Goal: Communication & Community: Answer question/provide support

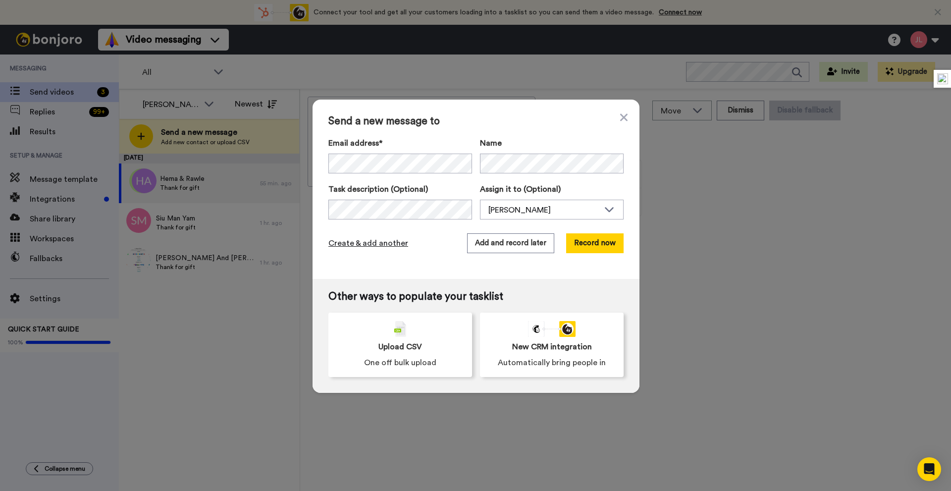
click at [381, 240] on span "Create & add another" at bounding box center [368, 243] width 80 height 12
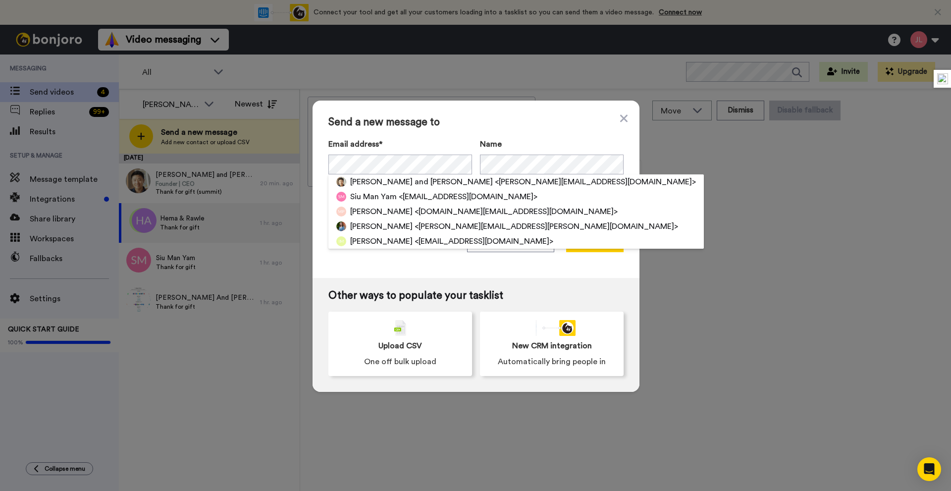
click at [500, 111] on div "Send a new message to Email address* Andrew Tai and Alisa Lau <andrew@unhaggle.…" at bounding box center [475, 189] width 327 height 177
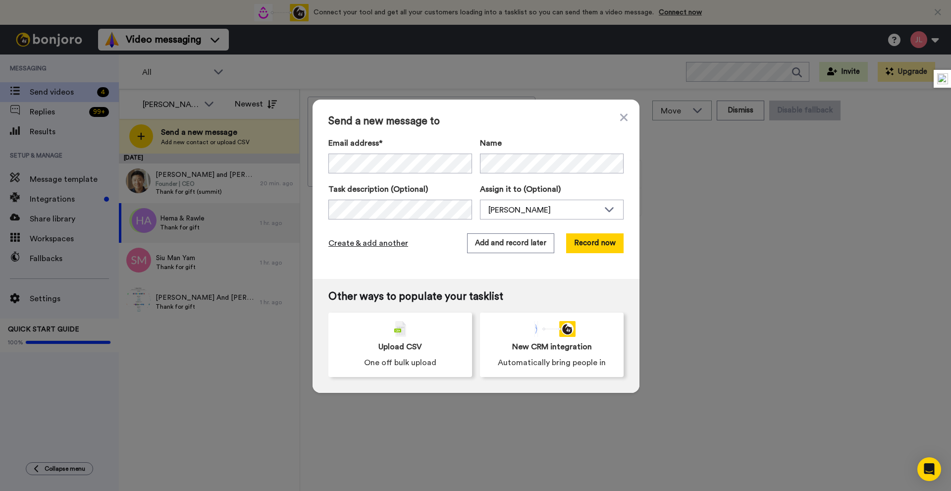
click at [387, 242] on span "Create & add another" at bounding box center [368, 243] width 80 height 12
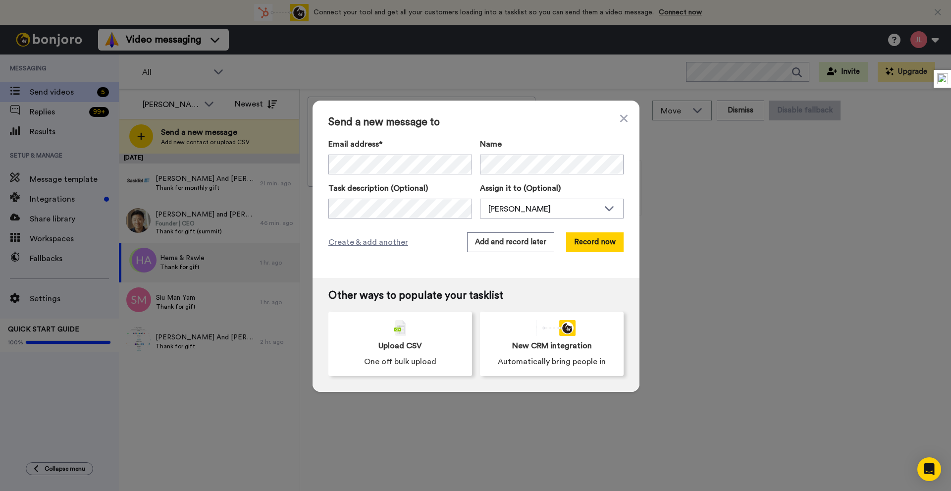
click at [359, 181] on div "Email address* Willie And Terry Unger <w.unger@sasktel.net> Andrew Tai and Alis…" at bounding box center [475, 178] width 295 height 80
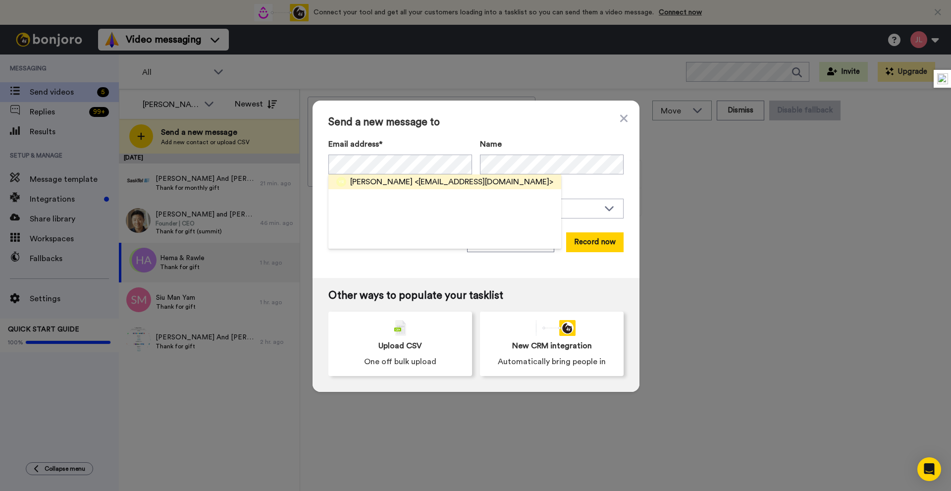
click at [386, 180] on span "[PERSON_NAME]" at bounding box center [381, 182] width 62 height 12
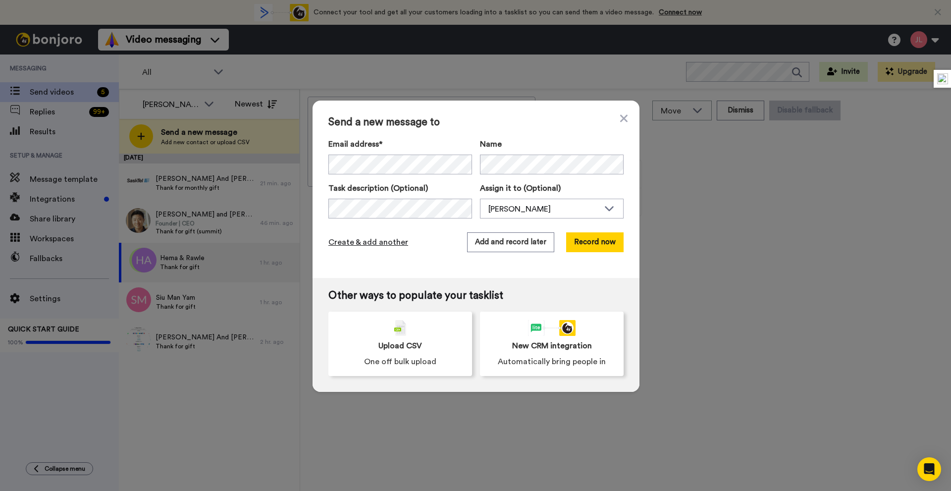
click at [391, 241] on span "Create & add another" at bounding box center [368, 242] width 80 height 12
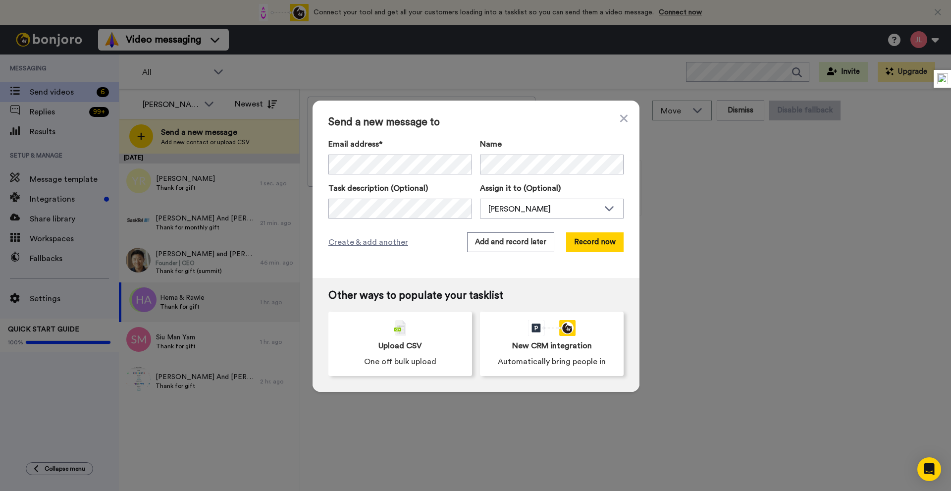
click at [624, 122] on div "Send a new message to Email address* Willie And Terry Unger <w.unger@sasktel.ne…" at bounding box center [475, 189] width 327 height 177
click at [623, 121] on icon at bounding box center [623, 117] width 7 height 7
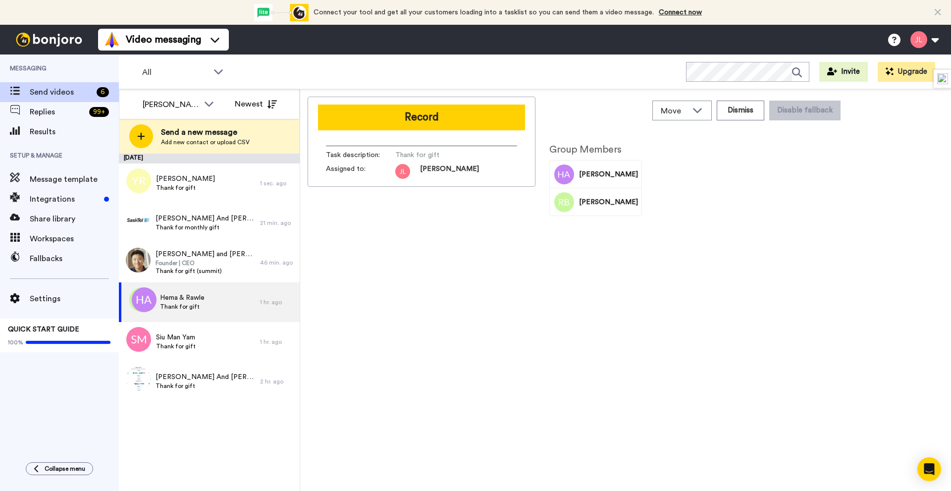
click at [72, 142] on span "Setup & Manage" at bounding box center [59, 156] width 119 height 28
click at [72, 129] on span "Results" at bounding box center [74, 132] width 89 height 12
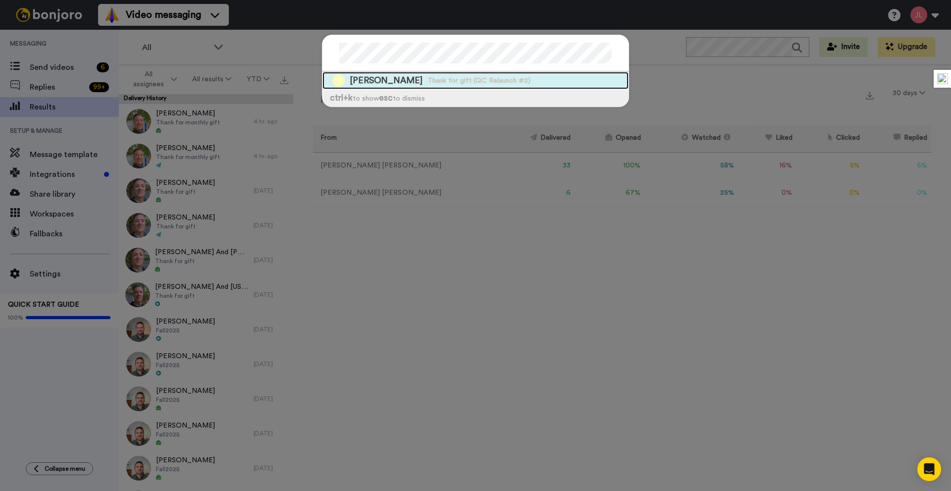
click at [427, 82] on span "Thank for gift (QC Relaunch #2)" at bounding box center [478, 81] width 103 height 10
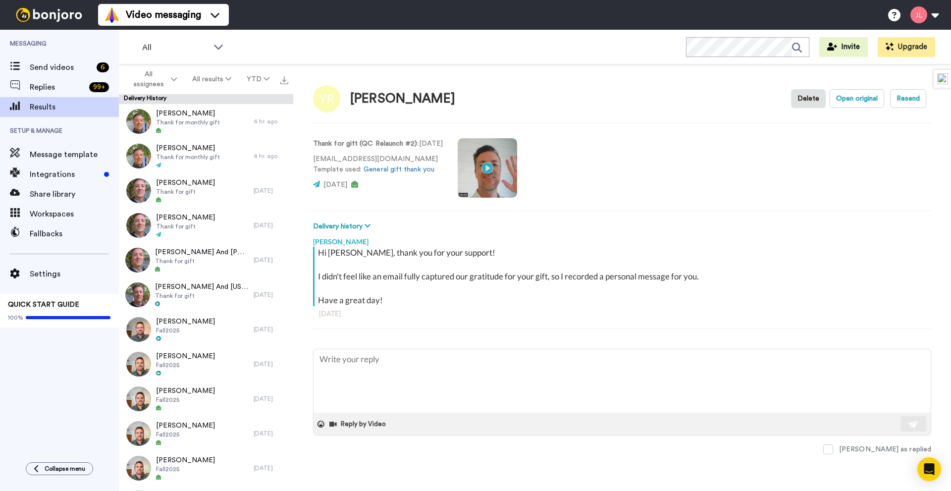
click at [486, 167] on video at bounding box center [487, 167] width 59 height 59
click at [507, 163] on video at bounding box center [487, 167] width 59 height 59
click at [63, 73] on div "Send videos 6" at bounding box center [59, 67] width 119 height 20
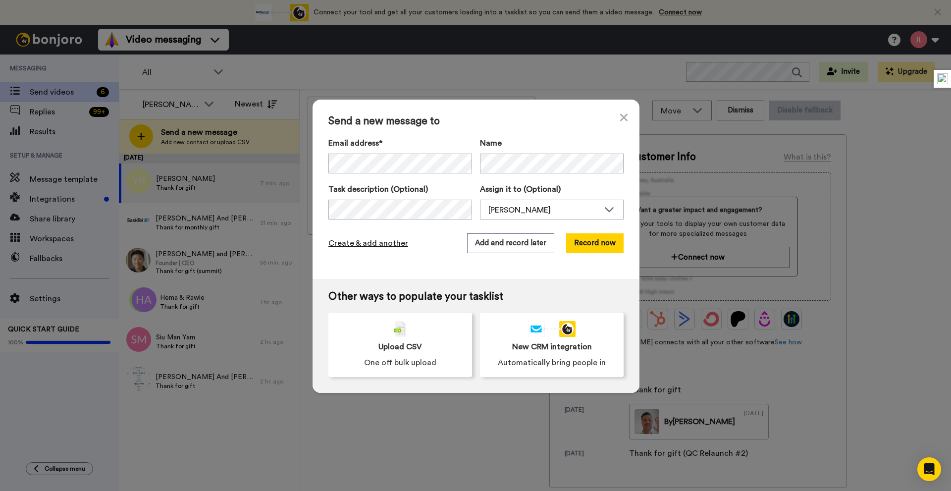
click at [332, 243] on span "Create & add another" at bounding box center [368, 243] width 80 height 12
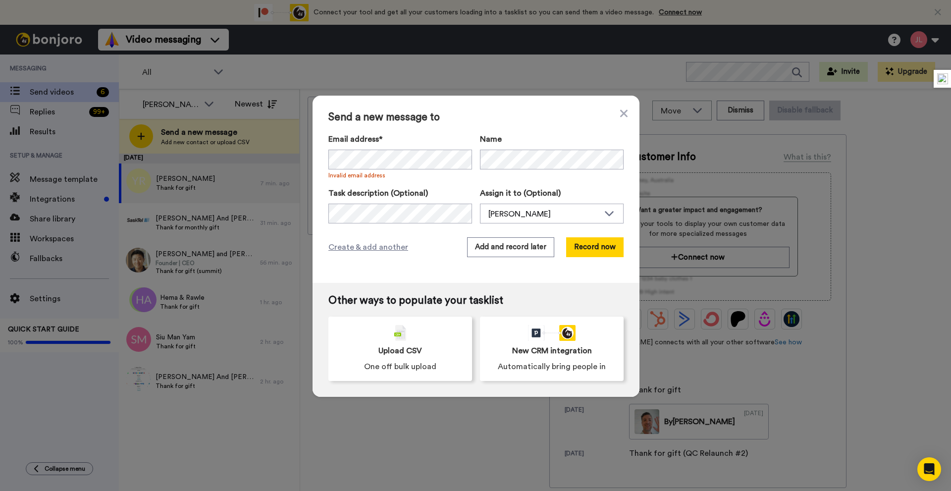
click at [420, 274] on div "Send a new message to Email address* No search result for ‘ roland_chan@hotmail…" at bounding box center [475, 189] width 327 height 187
click at [397, 244] on span "Create & add another" at bounding box center [368, 247] width 80 height 12
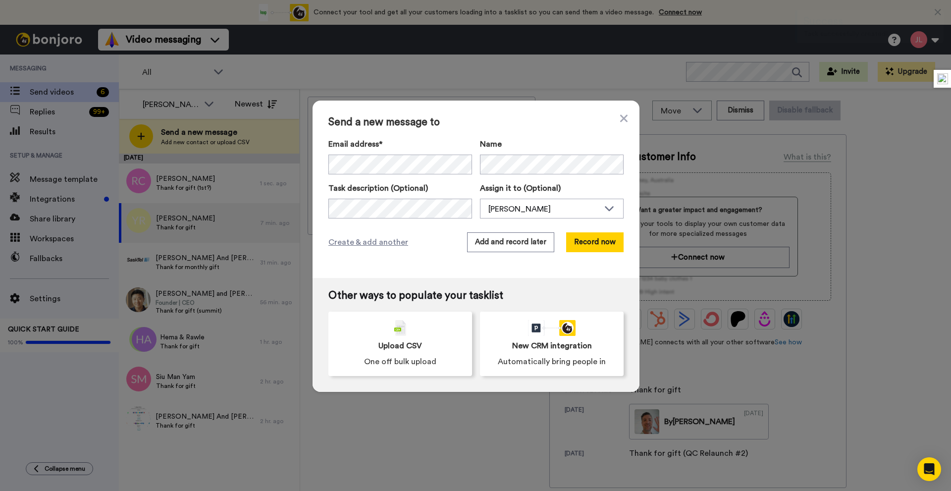
click at [171, 191] on div "Send a new message to Email address* Willie And Terry Unger <w.unger@sasktel.ne…" at bounding box center [475, 245] width 951 height 491
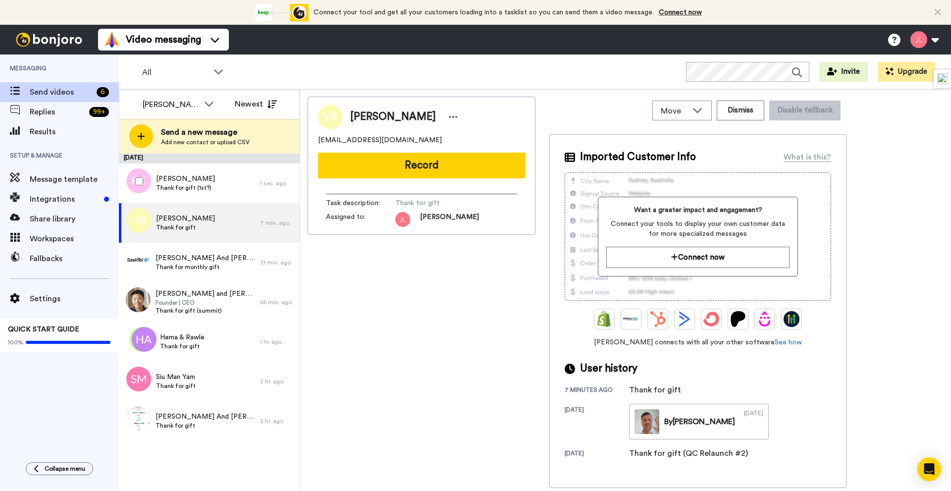
click at [171, 191] on span "Thank for gift (1st?)" at bounding box center [185, 188] width 59 height 8
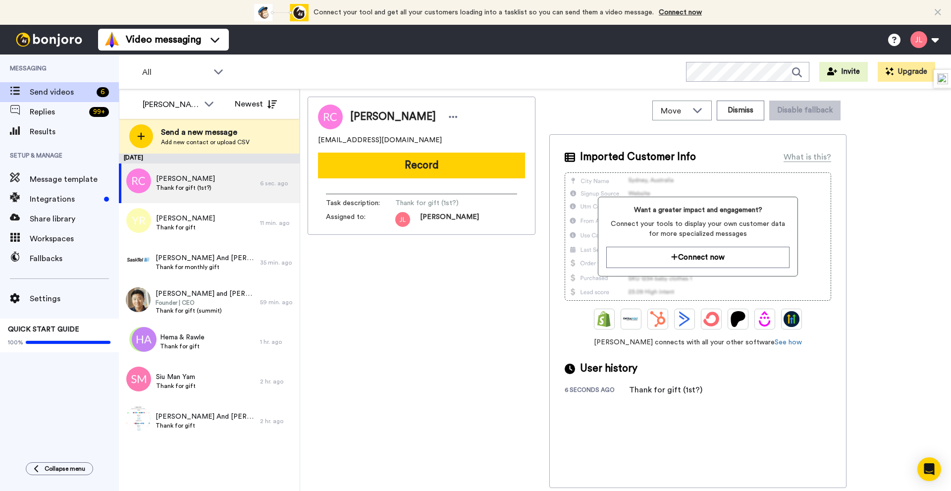
click at [375, 142] on span "roland_chan@hotmail.com" at bounding box center [380, 140] width 124 height 10
copy span "roland_chan@hotmail.com"
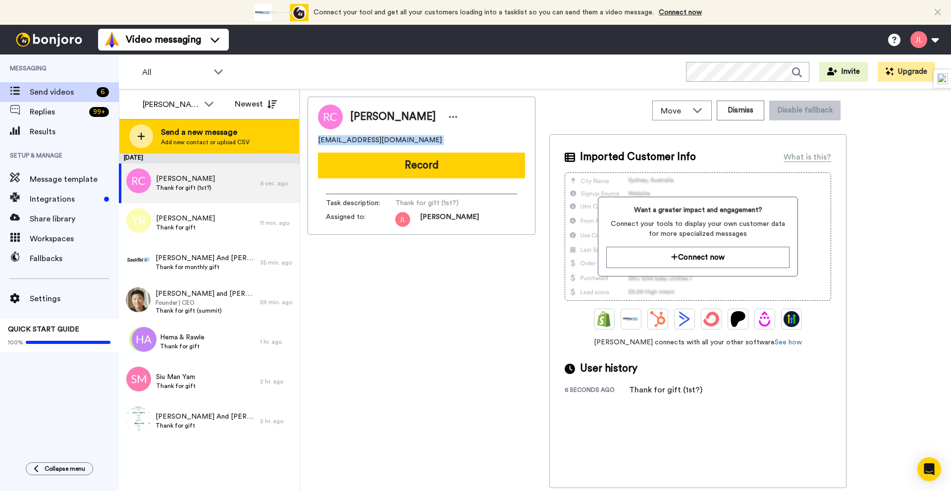
click at [231, 138] on span "Send a new message" at bounding box center [205, 132] width 89 height 12
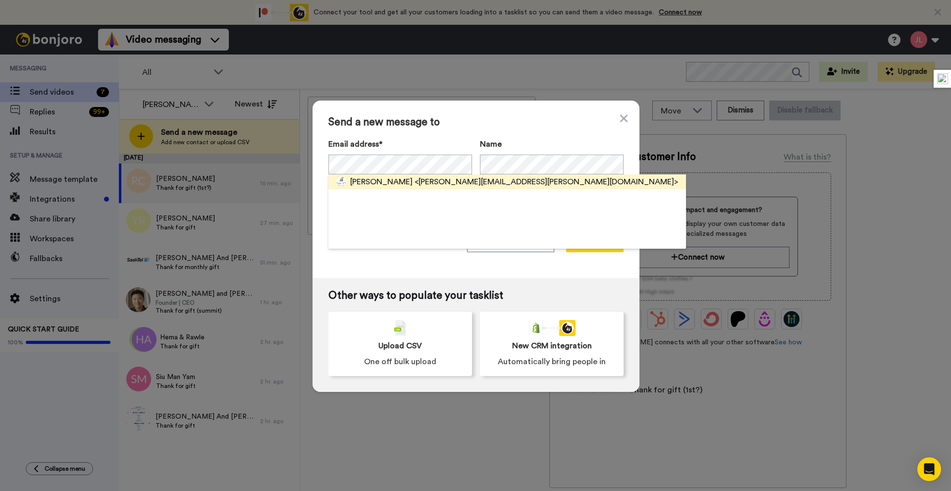
click at [420, 180] on span "<steve.stewart@cbcstittsville.com>" at bounding box center [545, 182] width 263 height 12
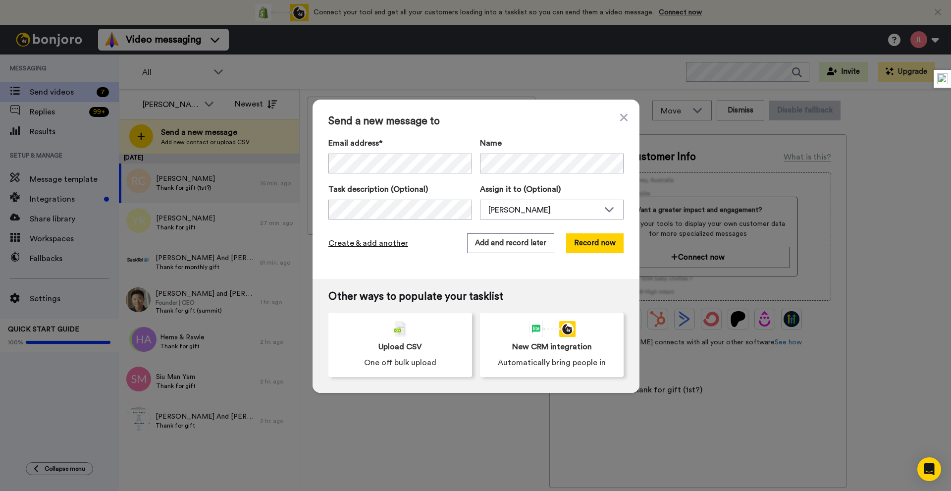
click at [355, 244] on span "Create & add another" at bounding box center [368, 243] width 80 height 12
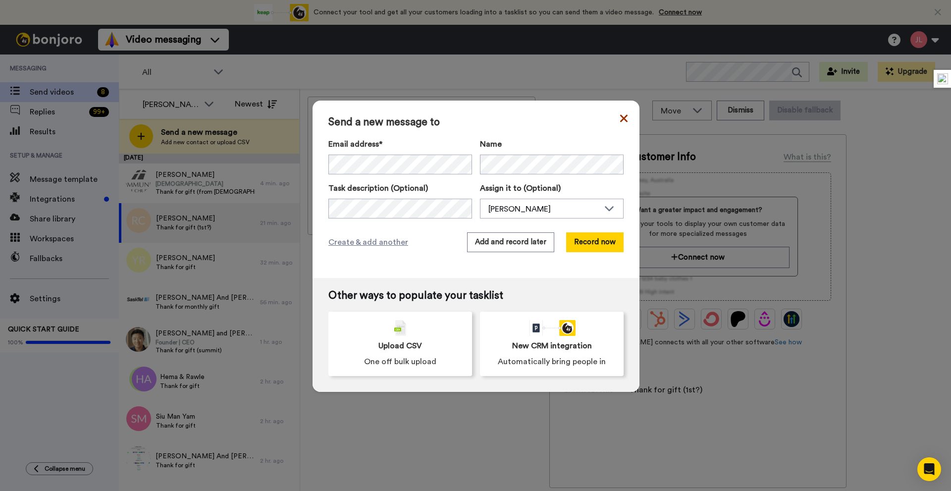
click at [623, 119] on icon at bounding box center [623, 118] width 7 height 12
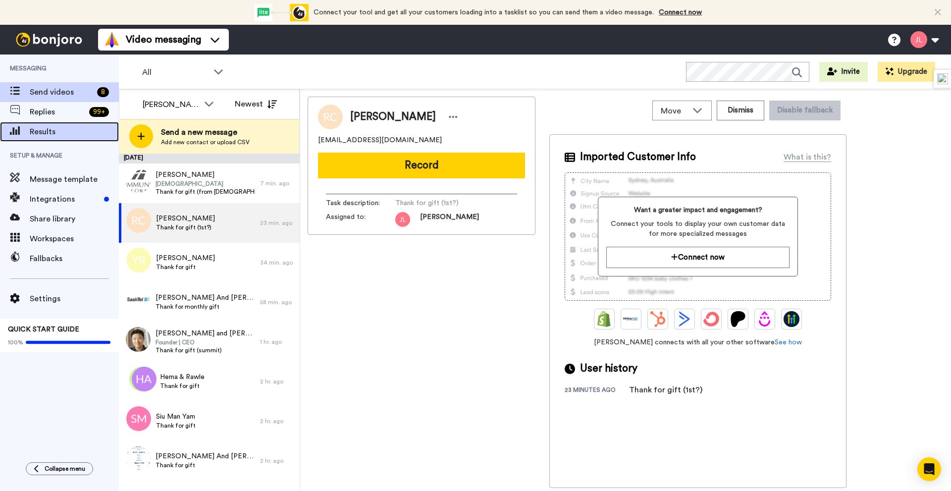
click at [66, 135] on span "Results" at bounding box center [74, 132] width 89 height 12
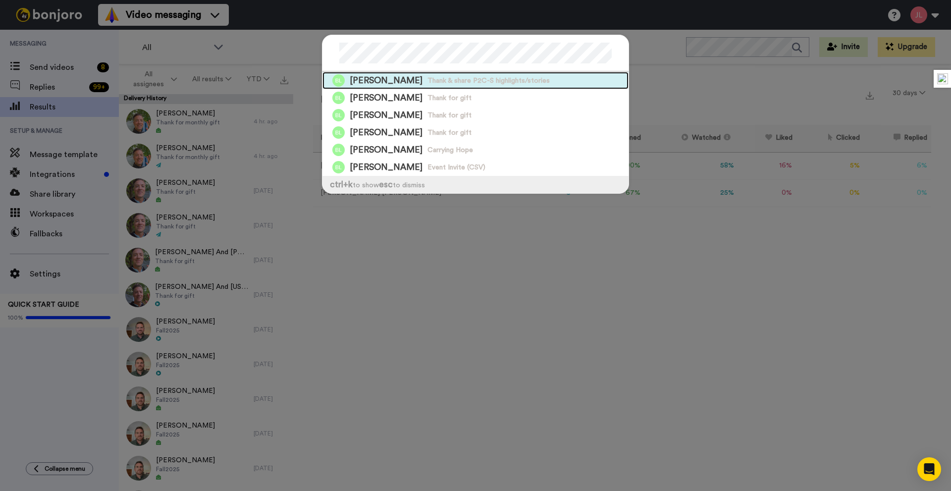
click at [500, 80] on span "Thank & share P2C-S highlights/stories" at bounding box center [488, 81] width 122 height 10
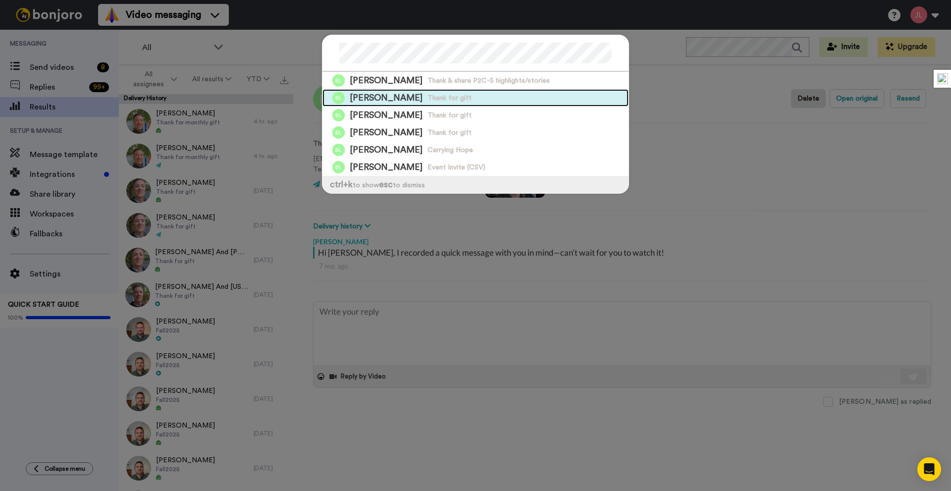
click at [442, 94] on span "Thank for gift" at bounding box center [449, 98] width 44 height 10
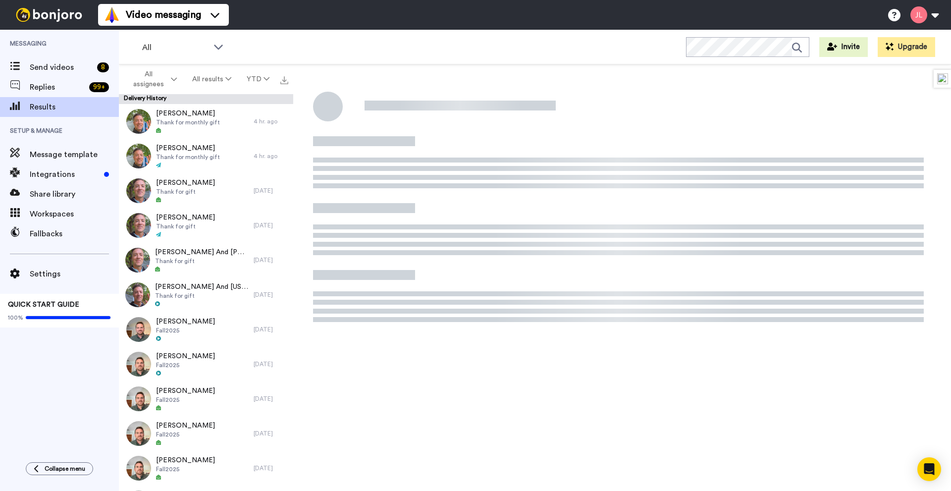
type textarea "x"
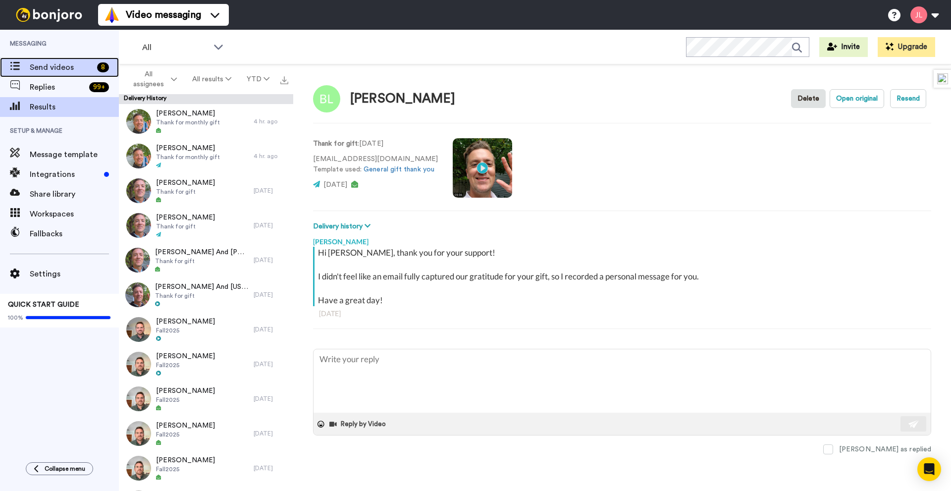
click at [54, 61] on span "Send videos" at bounding box center [61, 67] width 63 height 12
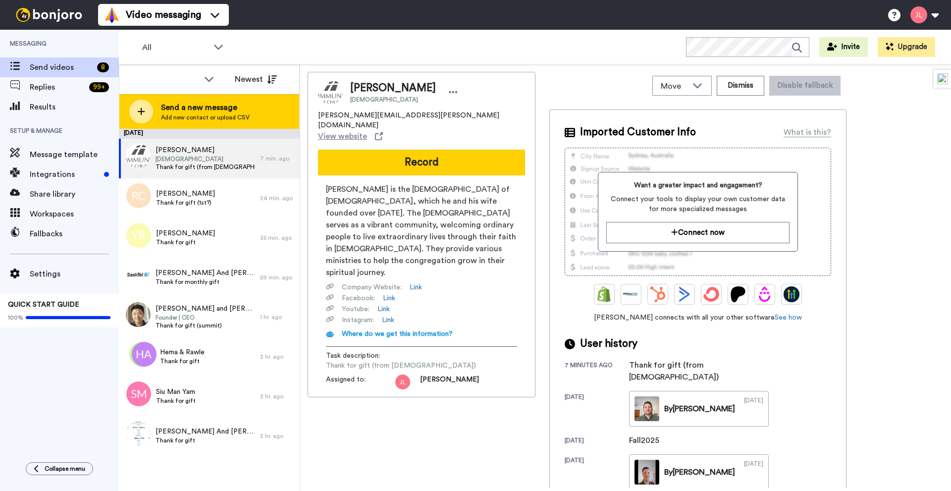
click at [159, 110] on div "Send a new message Add new contact or upload CSV" at bounding box center [209, 111] width 180 height 35
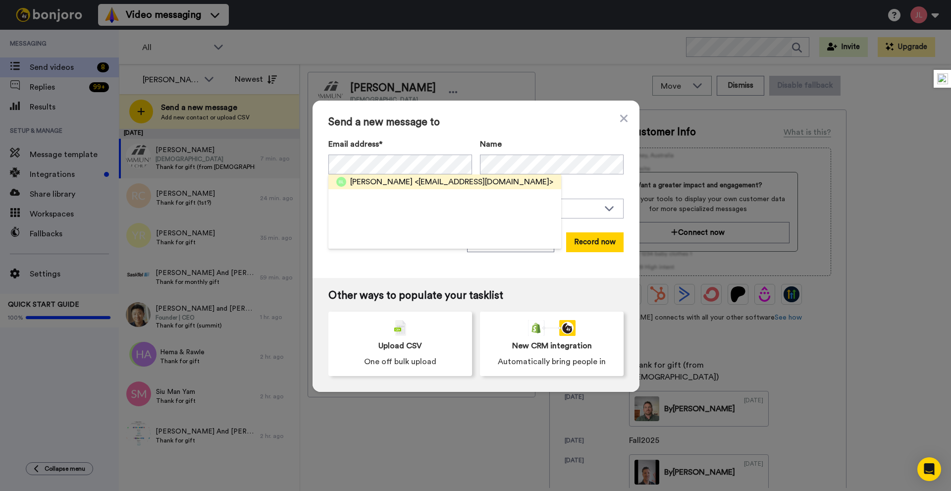
click at [395, 184] on span "[PERSON_NAME]" at bounding box center [381, 182] width 62 height 12
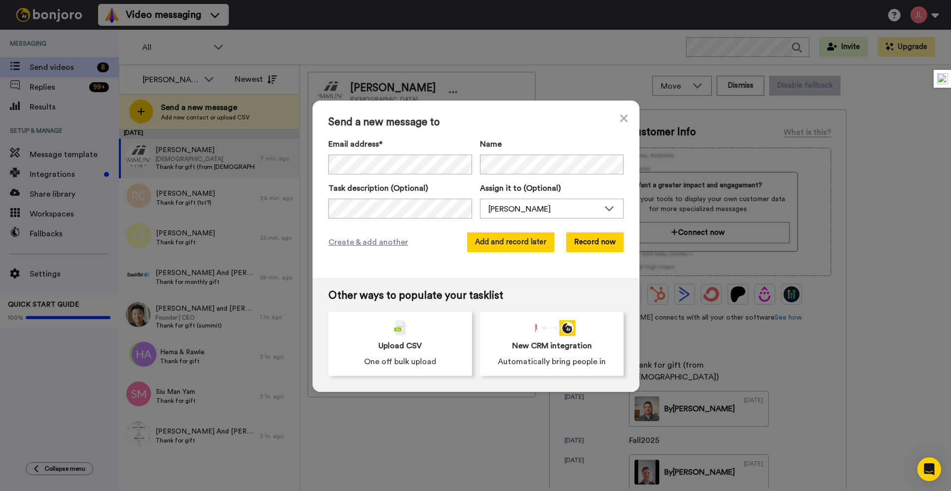
click at [522, 237] on button "Add and record later" at bounding box center [510, 242] width 87 height 20
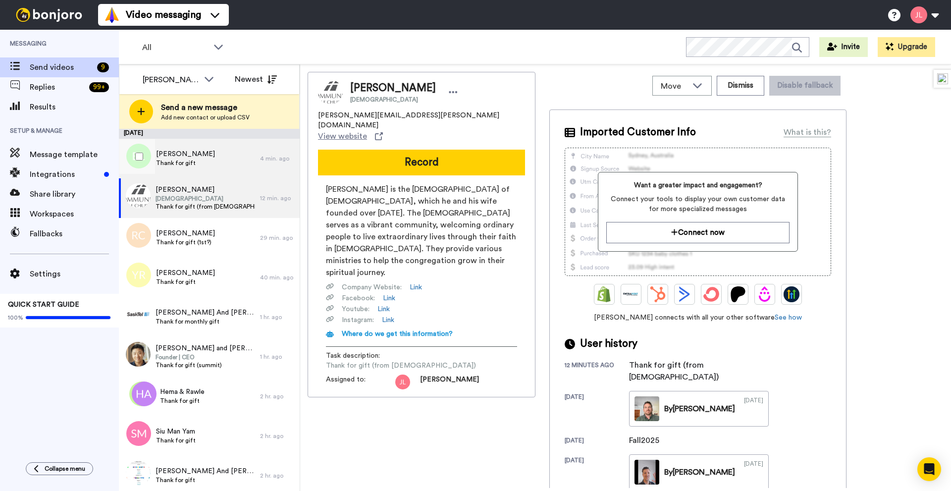
click at [207, 161] on div "[PERSON_NAME] Thank for gift" at bounding box center [189, 159] width 141 height 40
